Goal: Transaction & Acquisition: Purchase product/service

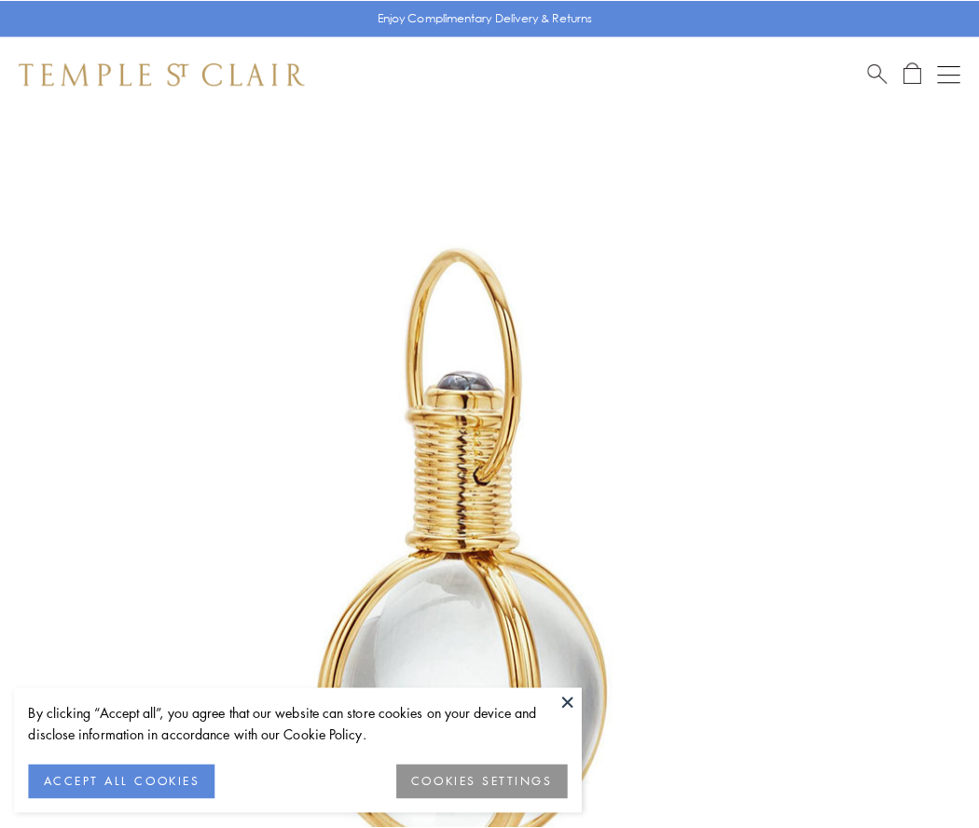
scroll to position [487, 0]
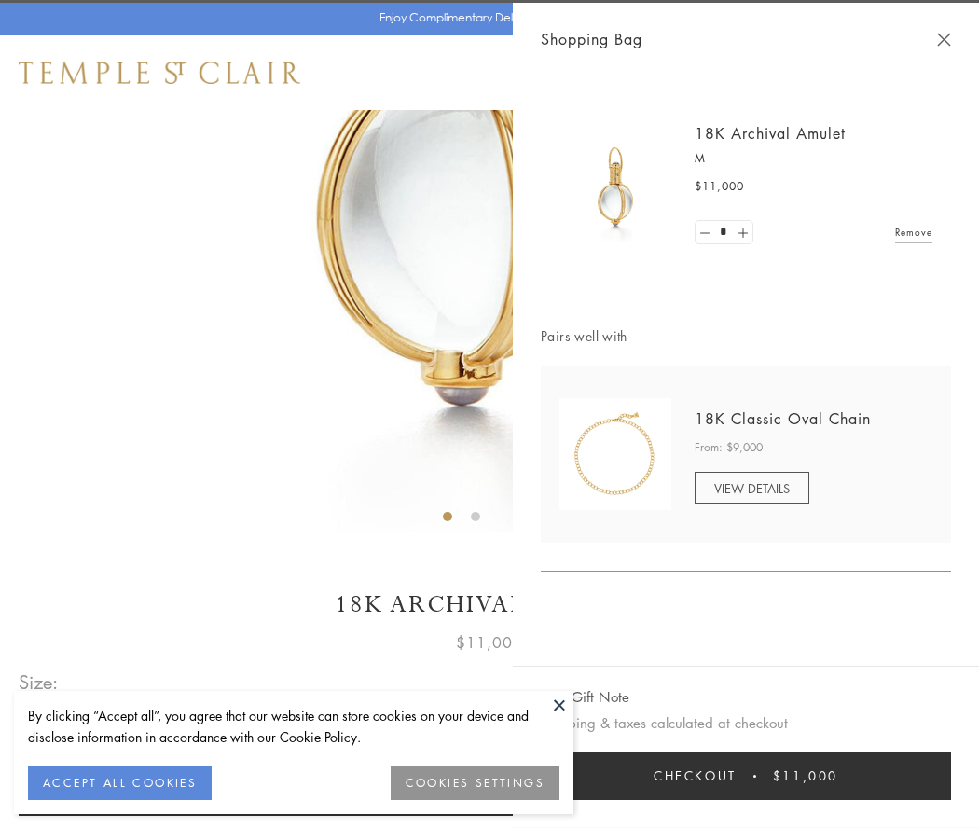
click at [746, 776] on button "Checkout $11,000" at bounding box center [746, 776] width 410 height 49
